Goal: Task Accomplishment & Management: Manage account settings

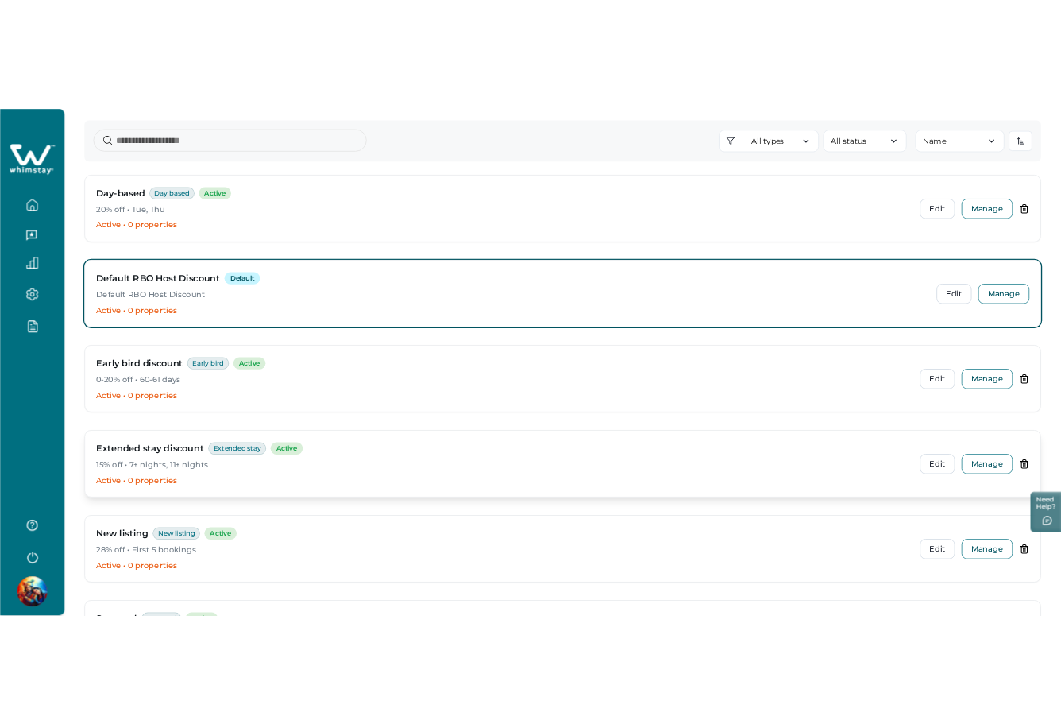
scroll to position [140, 0]
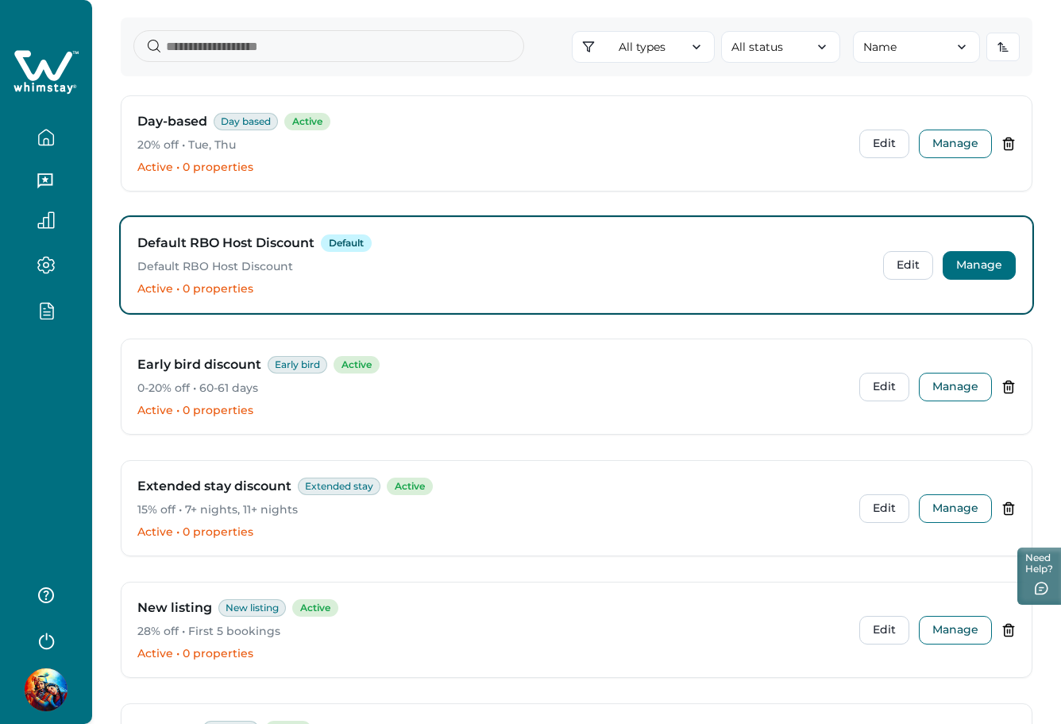
click at [970, 260] on button "Manage" at bounding box center [979, 265] width 73 height 29
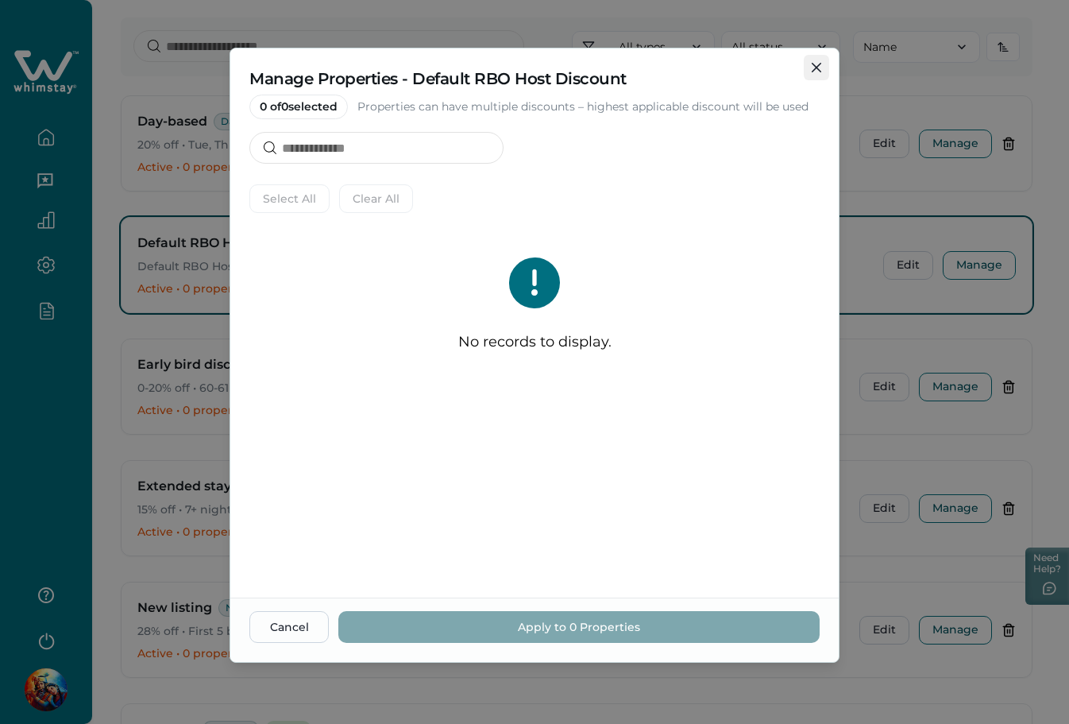
click at [811, 68] on button "Close" at bounding box center [816, 67] width 25 height 25
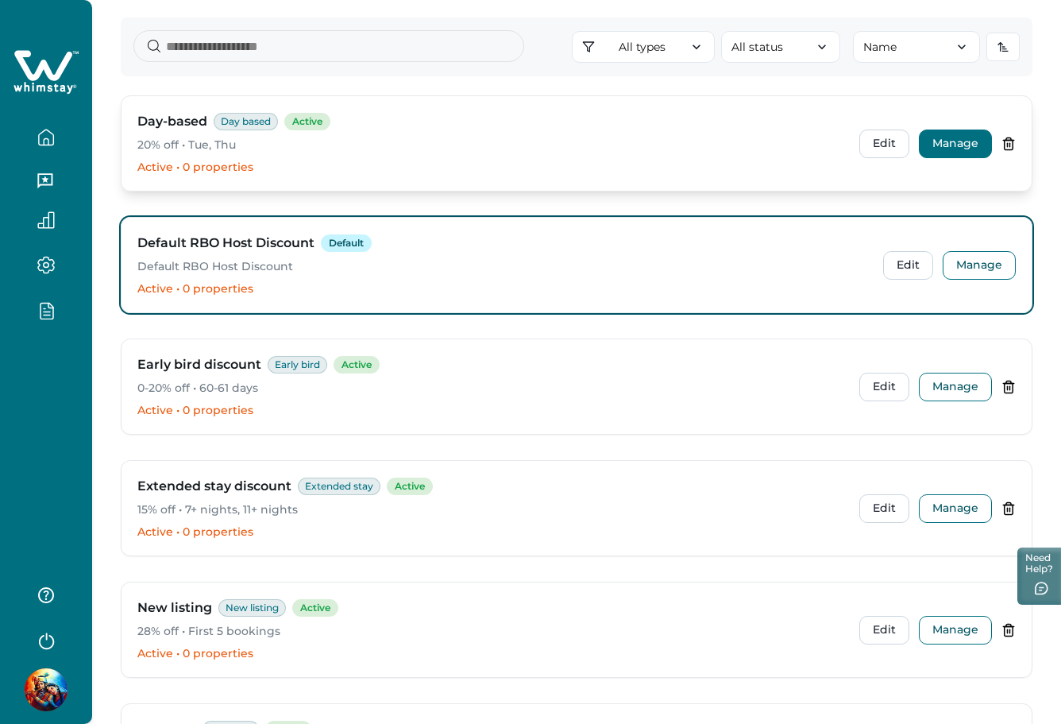
click at [970, 143] on button "Manage" at bounding box center [955, 143] width 73 height 29
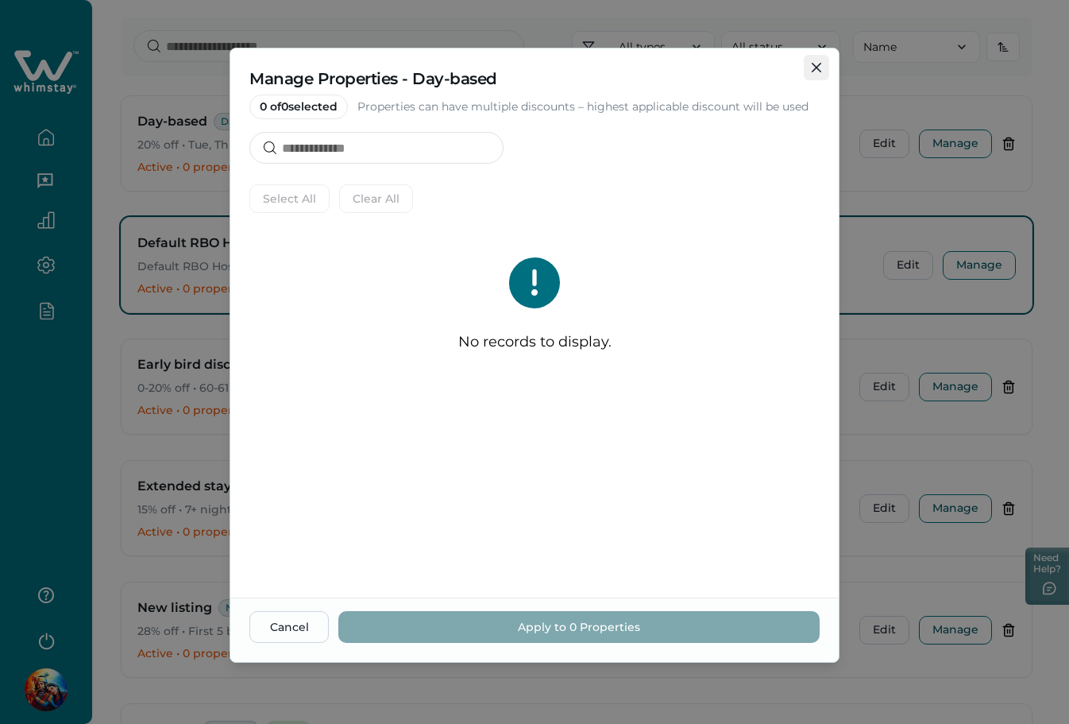
click at [826, 75] on button "Close" at bounding box center [816, 67] width 25 height 25
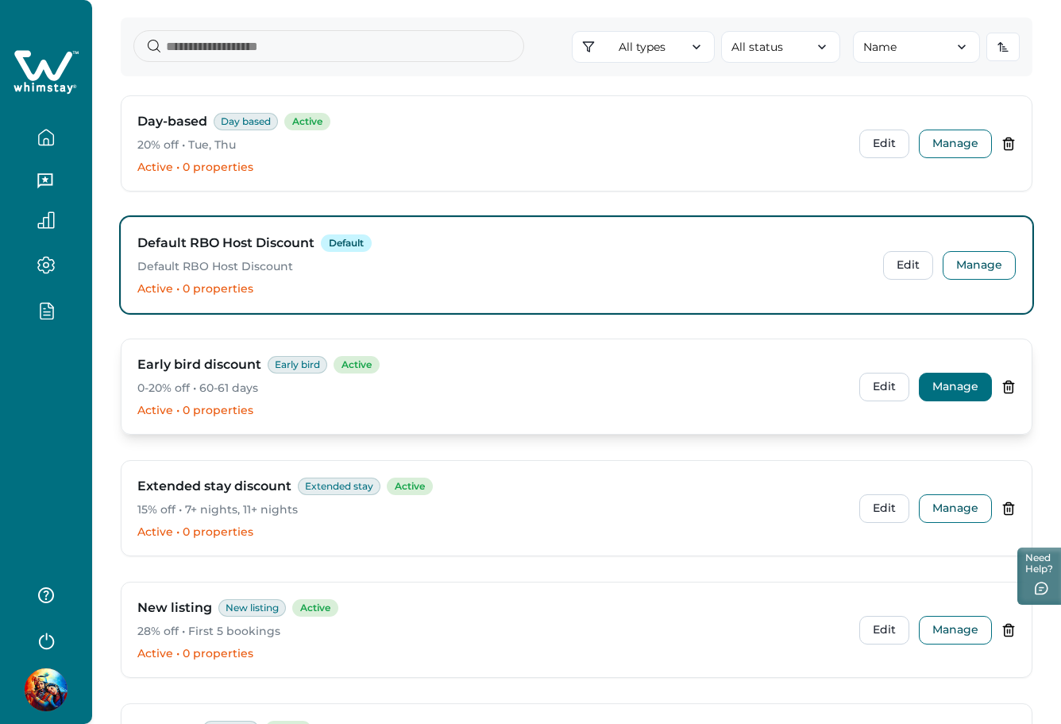
click at [960, 388] on button "Manage" at bounding box center [955, 386] width 73 height 29
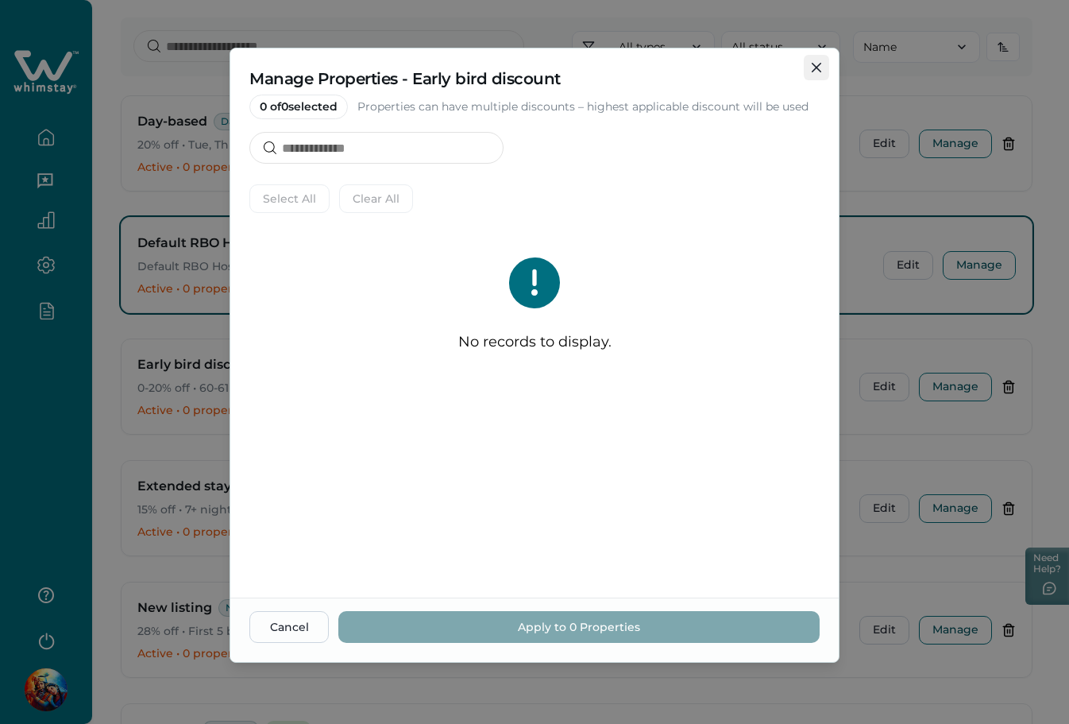
click at [822, 76] on button "Close" at bounding box center [816, 67] width 25 height 25
